Goal: Transaction & Acquisition: Download file/media

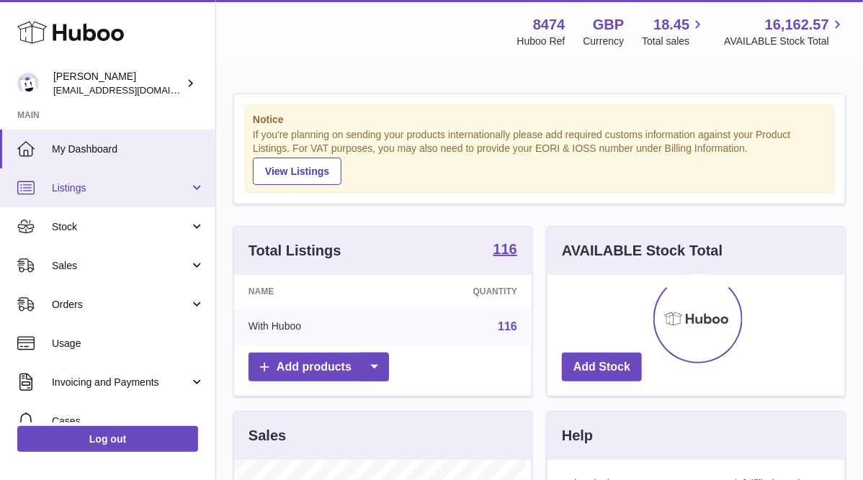
scroll to position [225, 292]
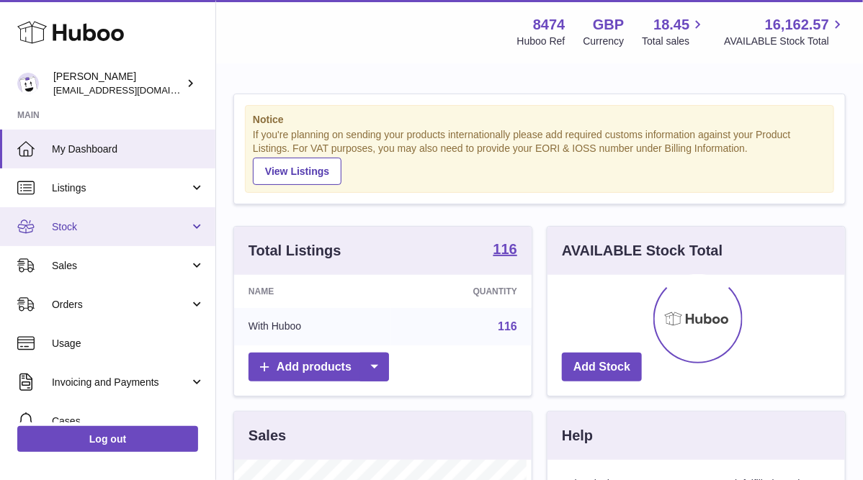
click at [65, 223] on span "Stock" at bounding box center [121, 227] width 138 height 14
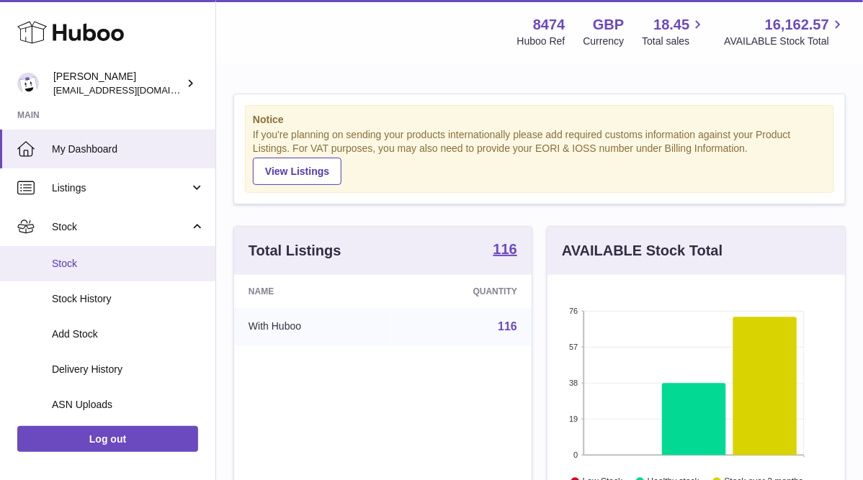
click at [63, 260] on span "Stock" at bounding box center [128, 264] width 153 height 14
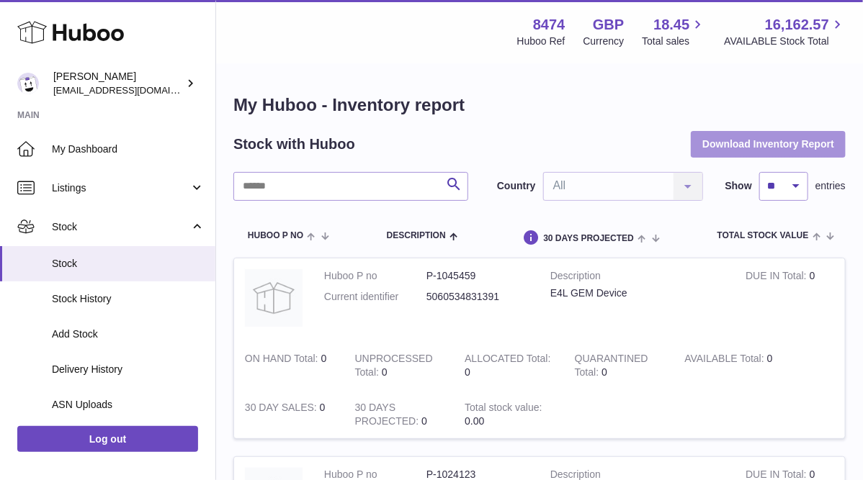
click at [731, 142] on button "Download Inventory Report" at bounding box center [768, 144] width 155 height 26
click at [409, 62] on div "Menu Huboo 8474 Huboo Ref GBP Currency 18.45 Total sales 16,162.57 AVAILABLE St…" at bounding box center [539, 31] width 647 height 63
